Goal: Information Seeking & Learning: Learn about a topic

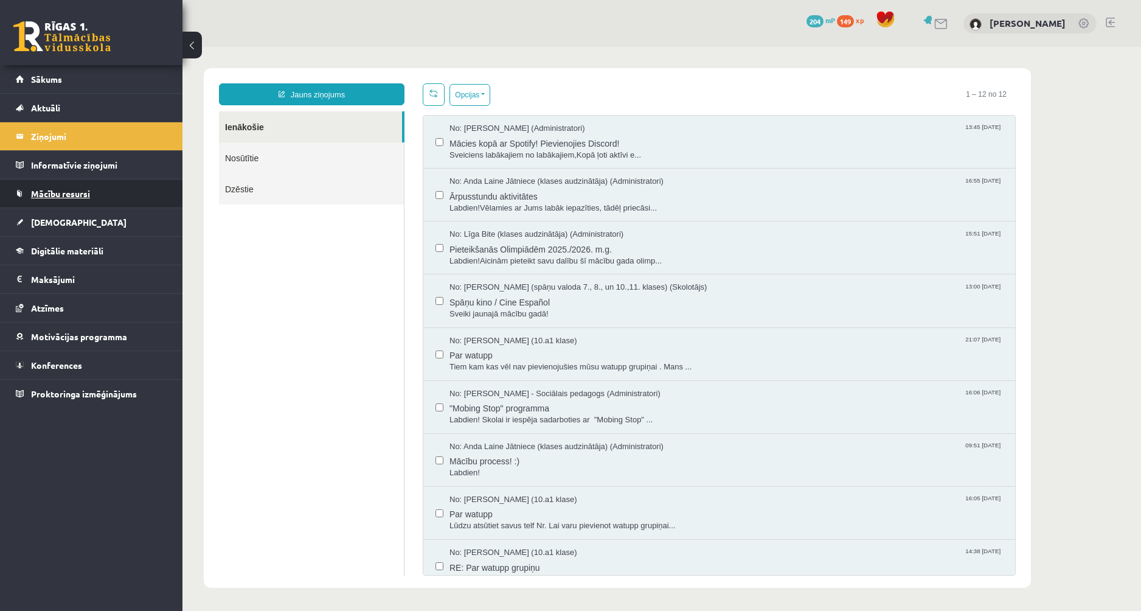
click at [54, 188] on link "Mācību resursi" at bounding box center [91, 193] width 151 height 28
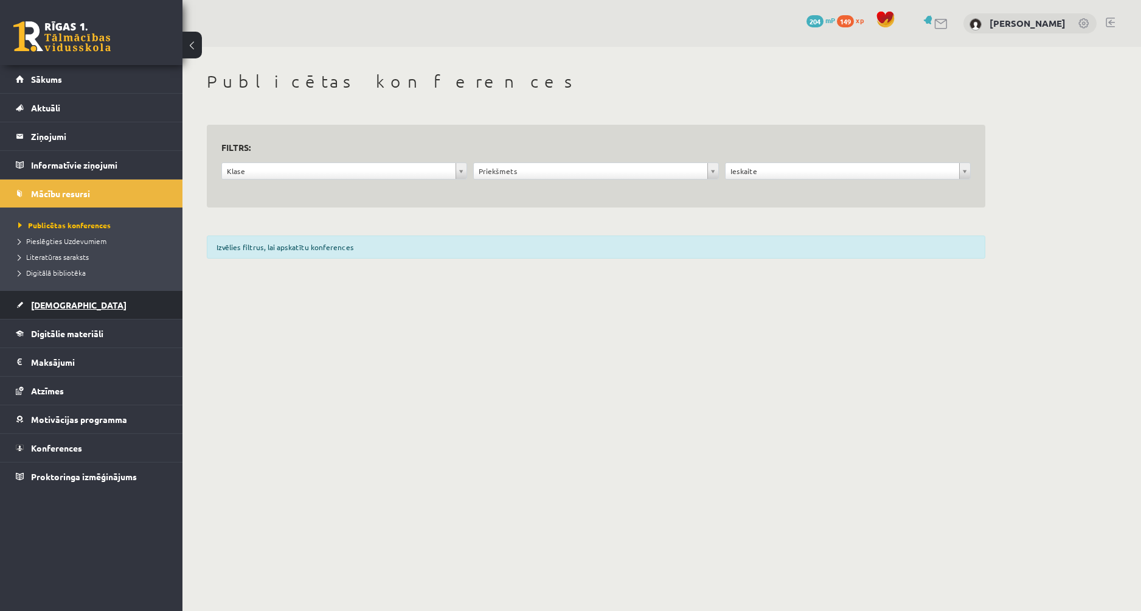
click at [53, 305] on span "[DEMOGRAPHIC_DATA]" at bounding box center [78, 304] width 95 height 11
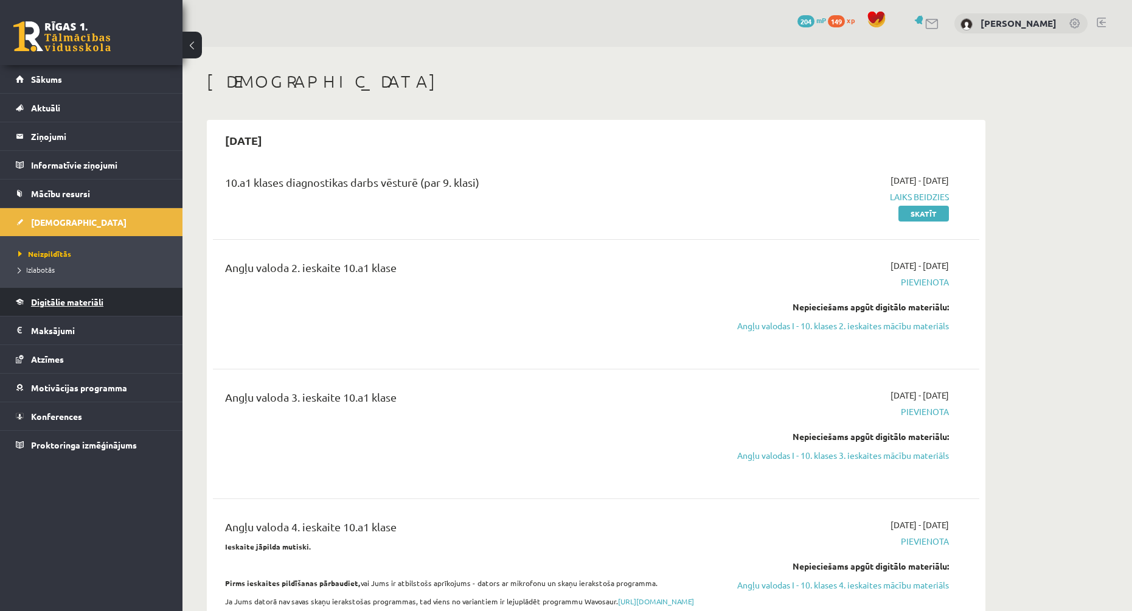
click at [58, 302] on span "Digitālie materiāli" at bounding box center [67, 301] width 72 height 11
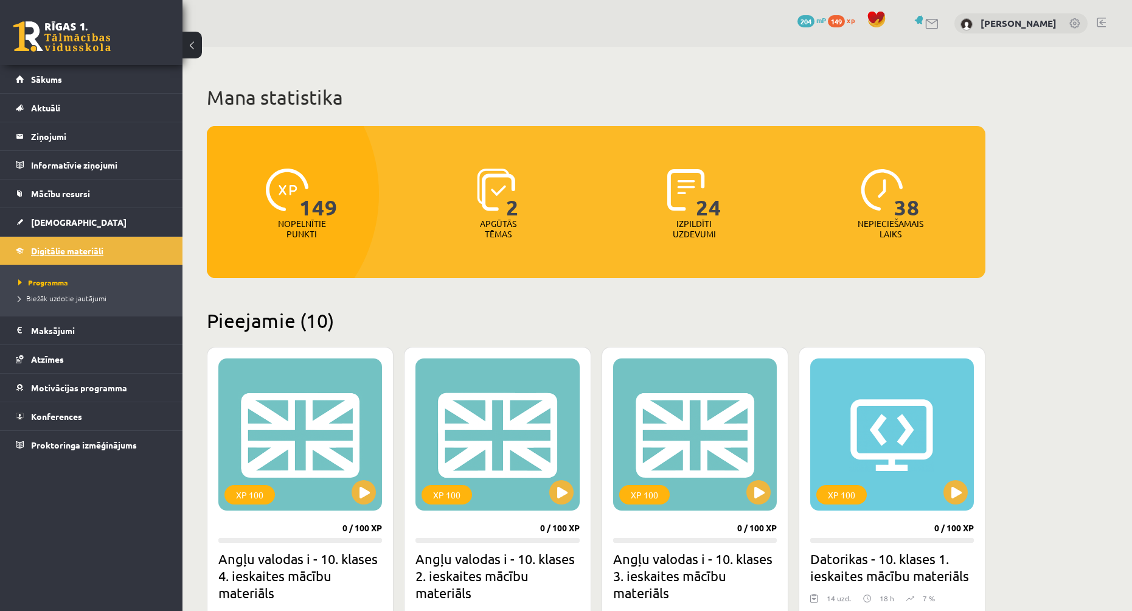
click at [59, 246] on span "Digitālie materiāli" at bounding box center [67, 250] width 72 height 11
click at [42, 215] on link "[DEMOGRAPHIC_DATA]" at bounding box center [91, 222] width 151 height 28
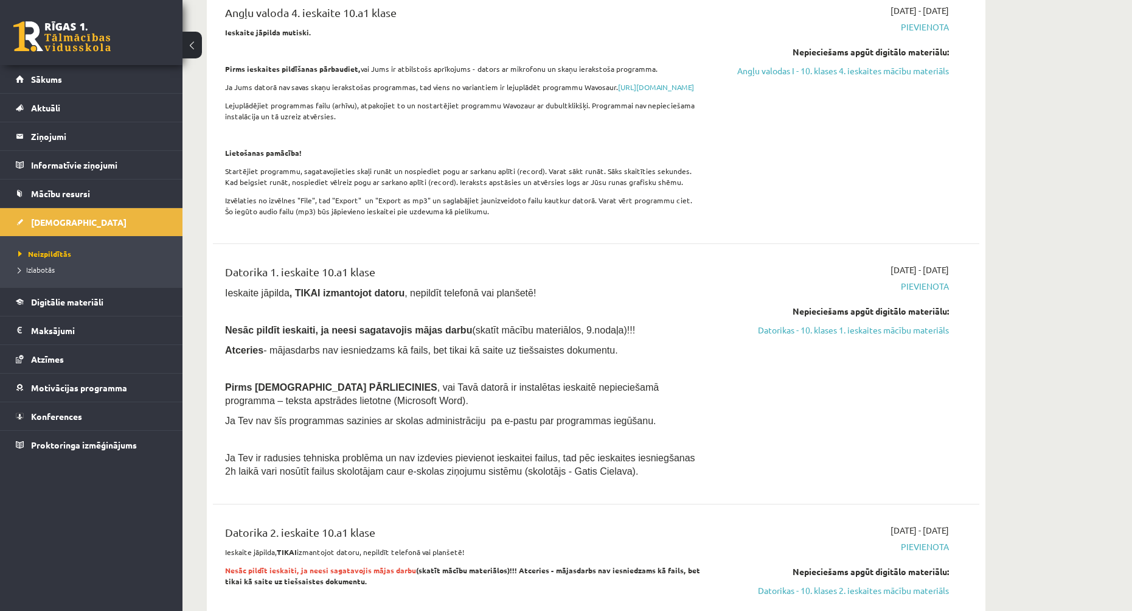
scroll to position [547, 0]
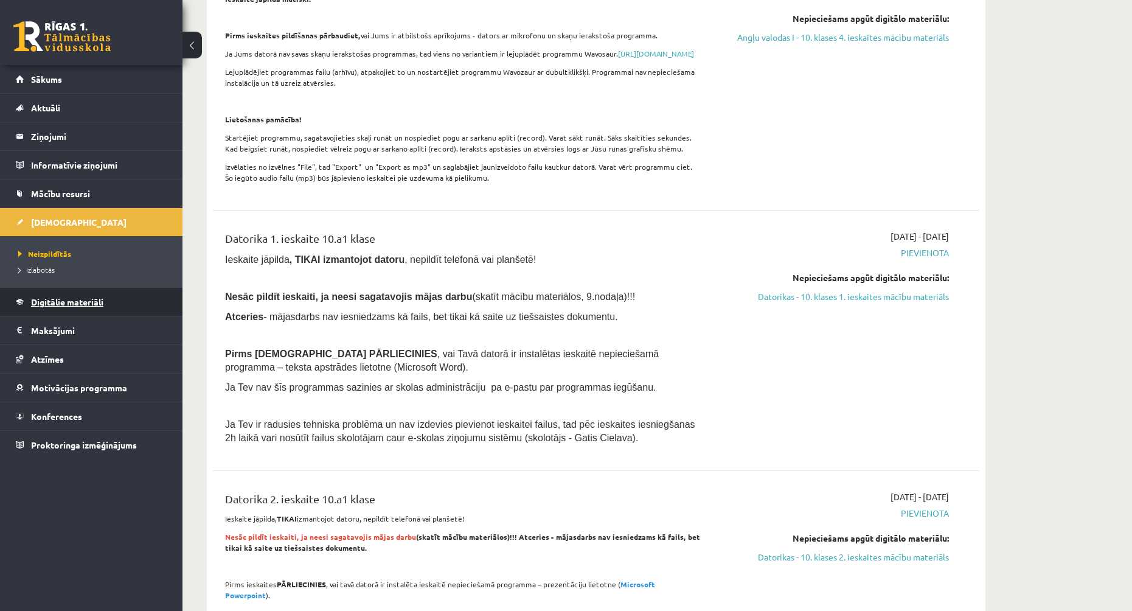
click at [83, 305] on span "Digitālie materiāli" at bounding box center [67, 301] width 72 height 11
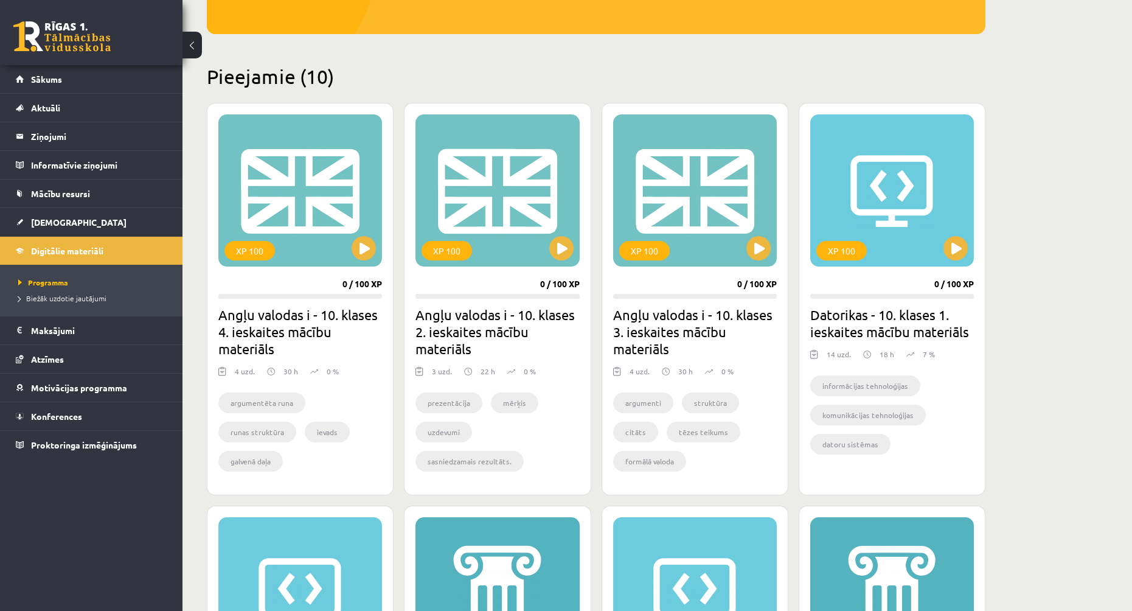
scroll to position [243, 0]
click at [959, 251] on button at bounding box center [955, 249] width 24 height 24
